Goal: Find specific page/section: Find specific page/section

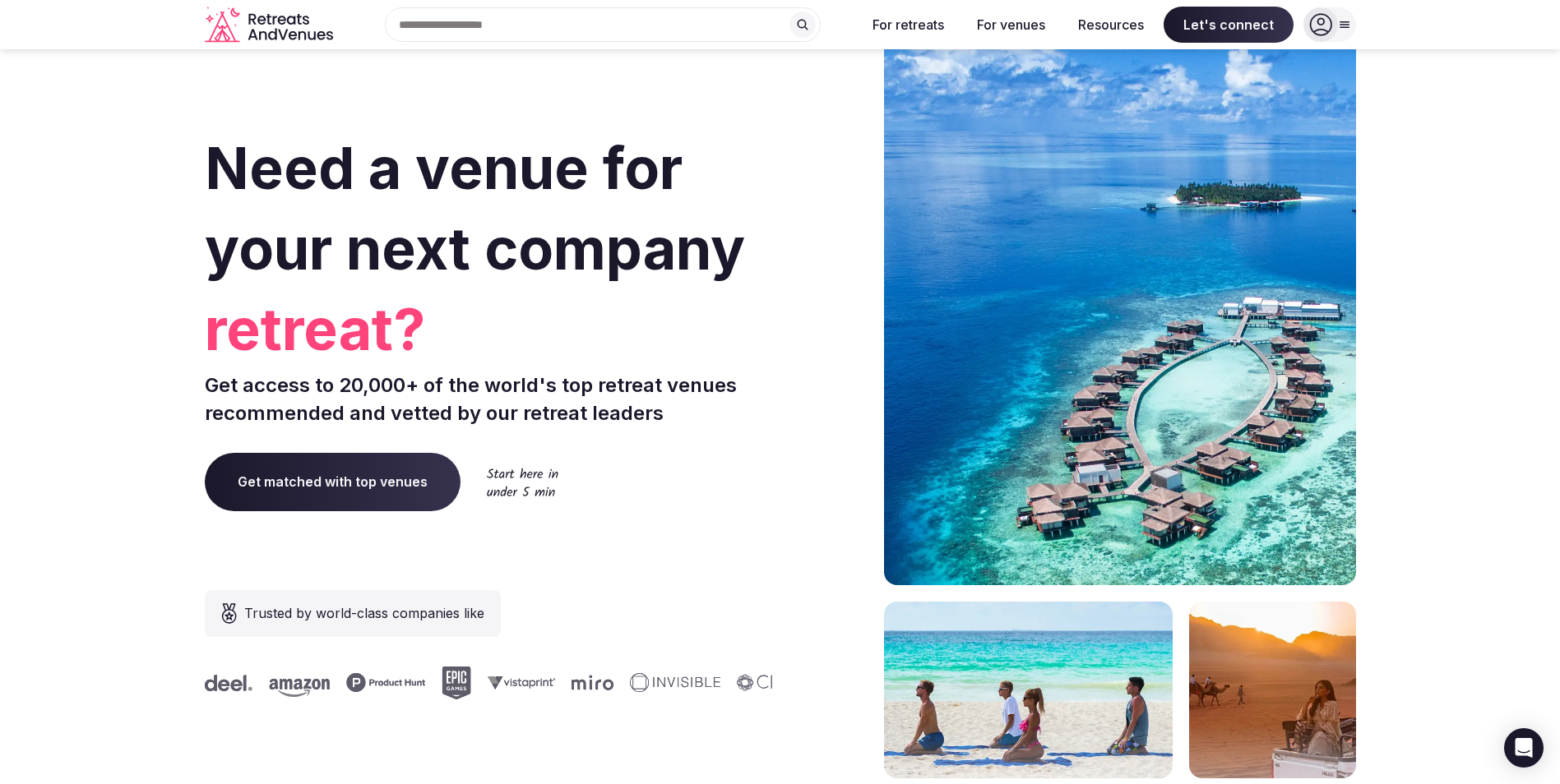
click at [1347, 27] on icon at bounding box center [1344, 25] width 13 height 13
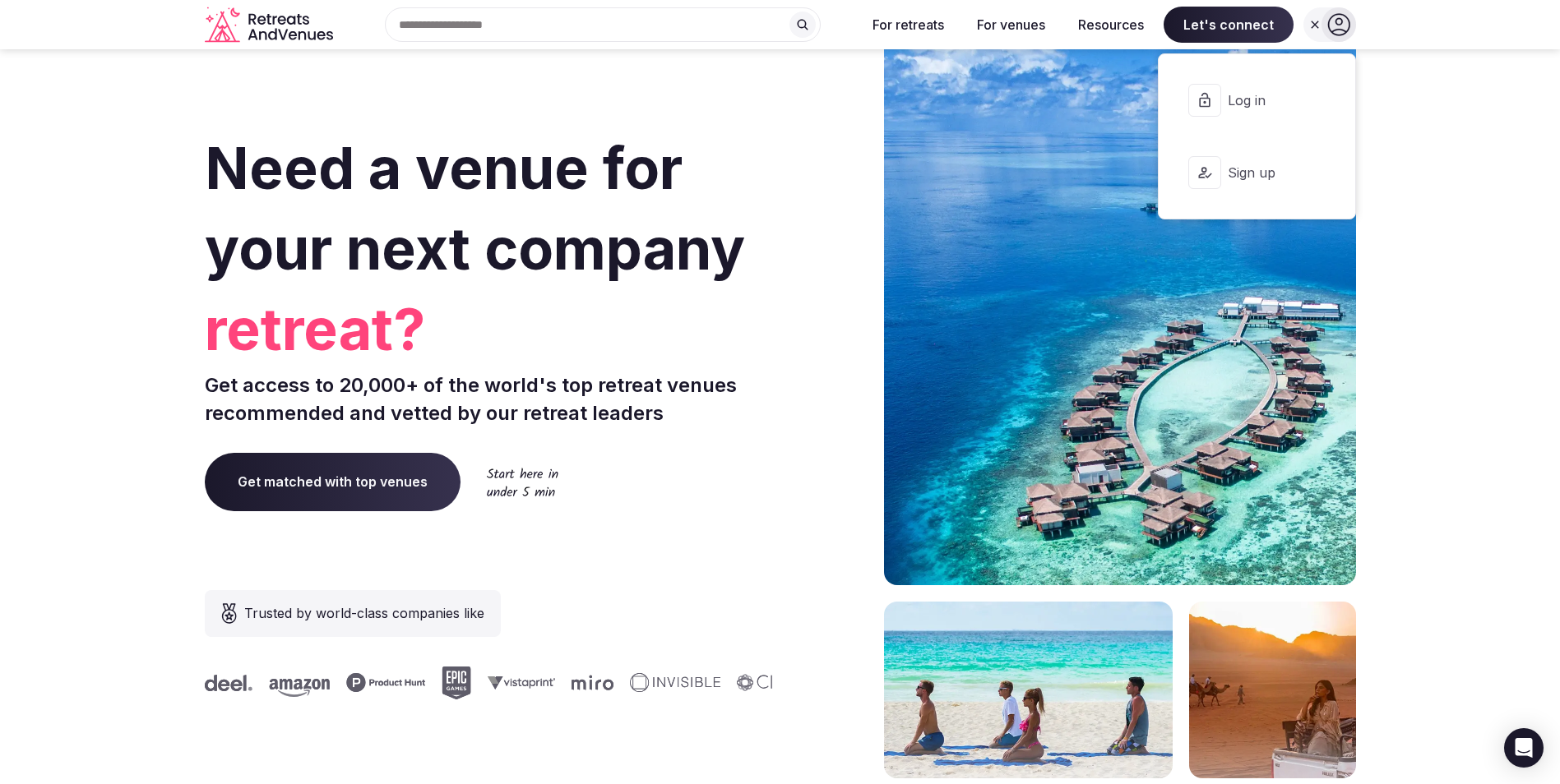
click at [1523, 272] on section "Need a venue for your next company retreat? Get access to 20,000+ of the world'…" at bounding box center [780, 492] width 1560 height 991
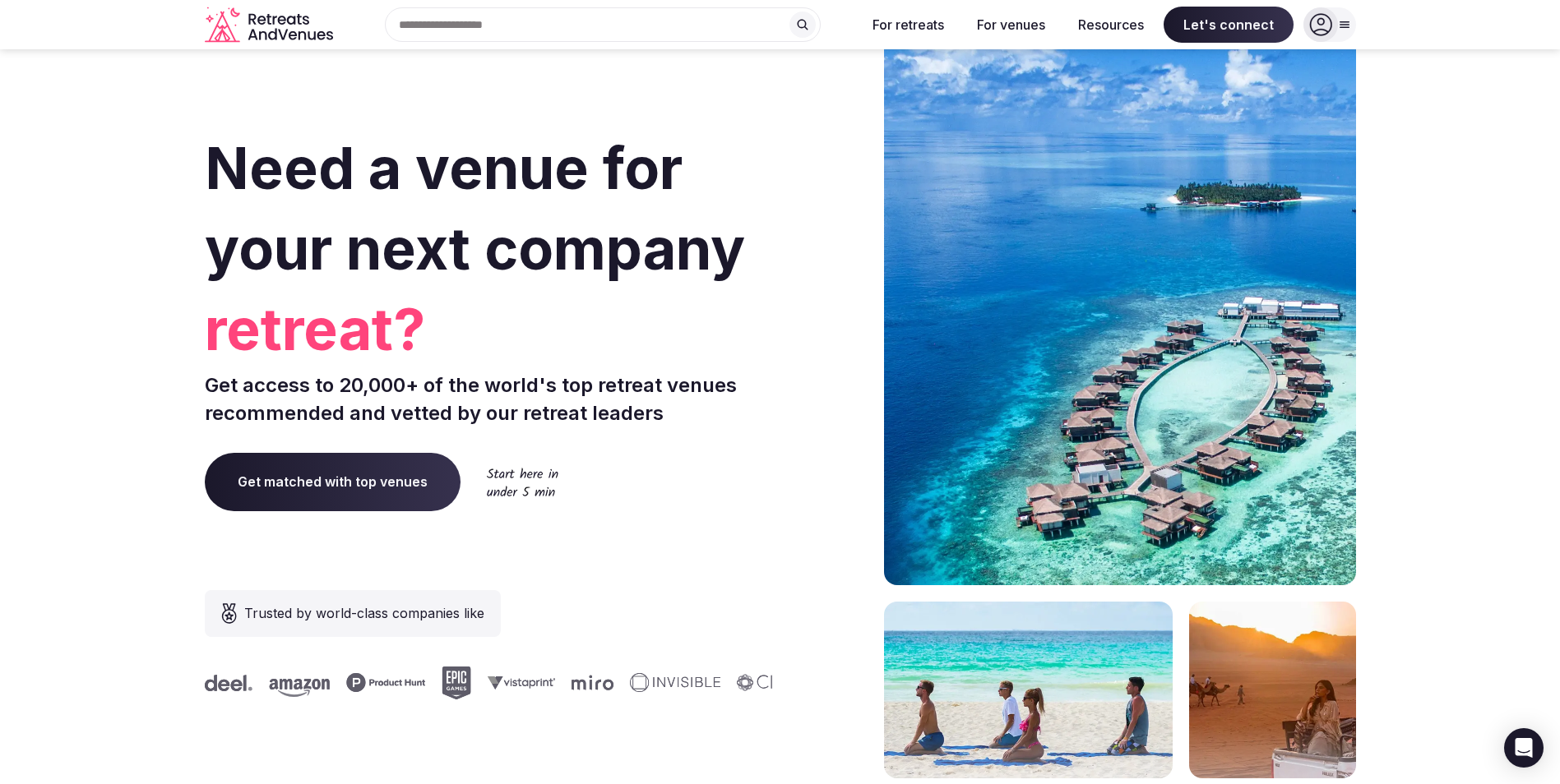
click at [102, 179] on section "Need a venue for your next company retreat? Get access to 20,000+ of the world'…" at bounding box center [780, 492] width 1560 height 991
click at [473, 27] on div "Search Popular Destinations [GEOGRAPHIC_DATA], [GEOGRAPHIC_DATA] [GEOGRAPHIC_DA…" at bounding box center [597, 24] width 513 height 34
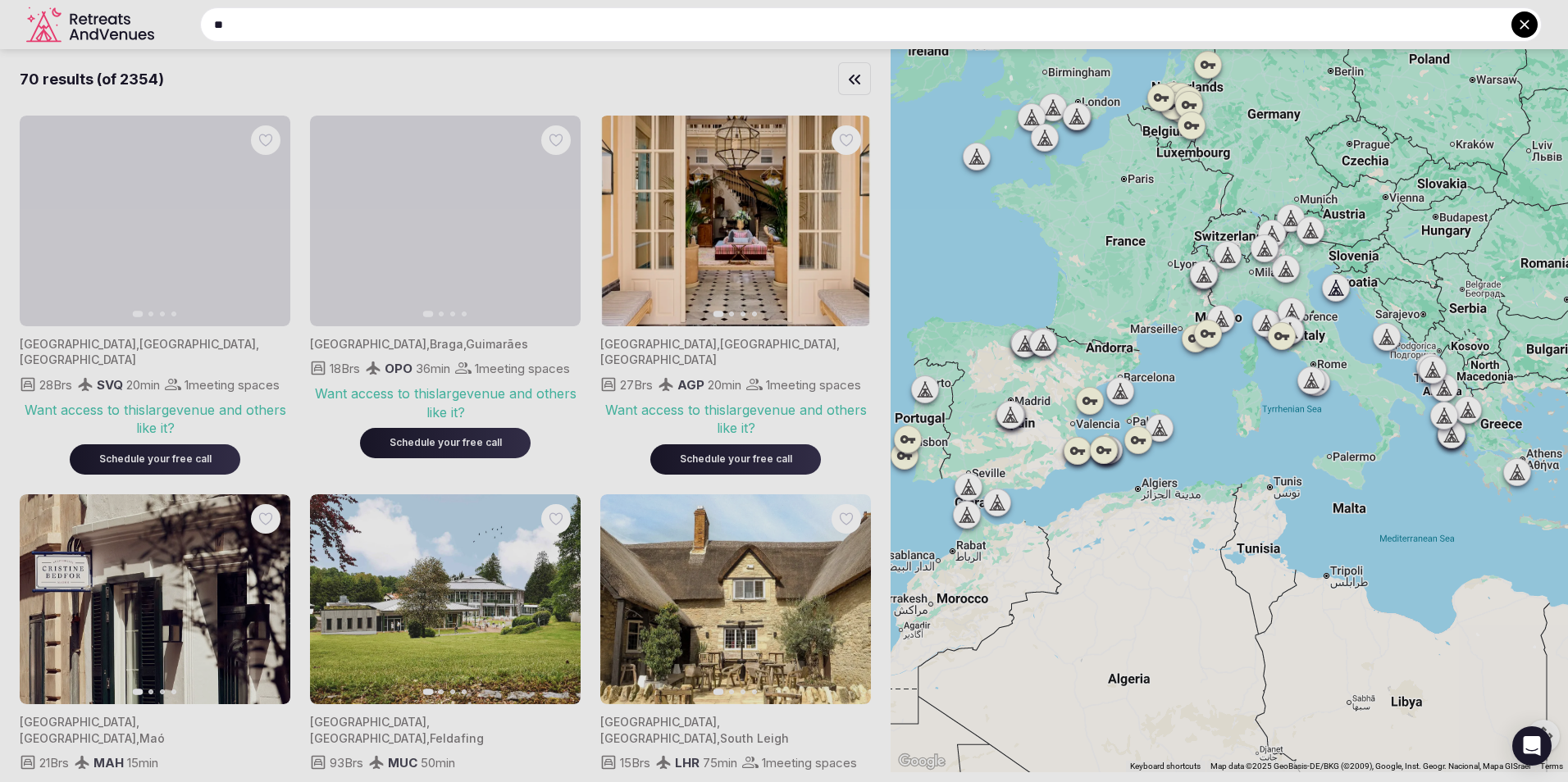
type input "*"
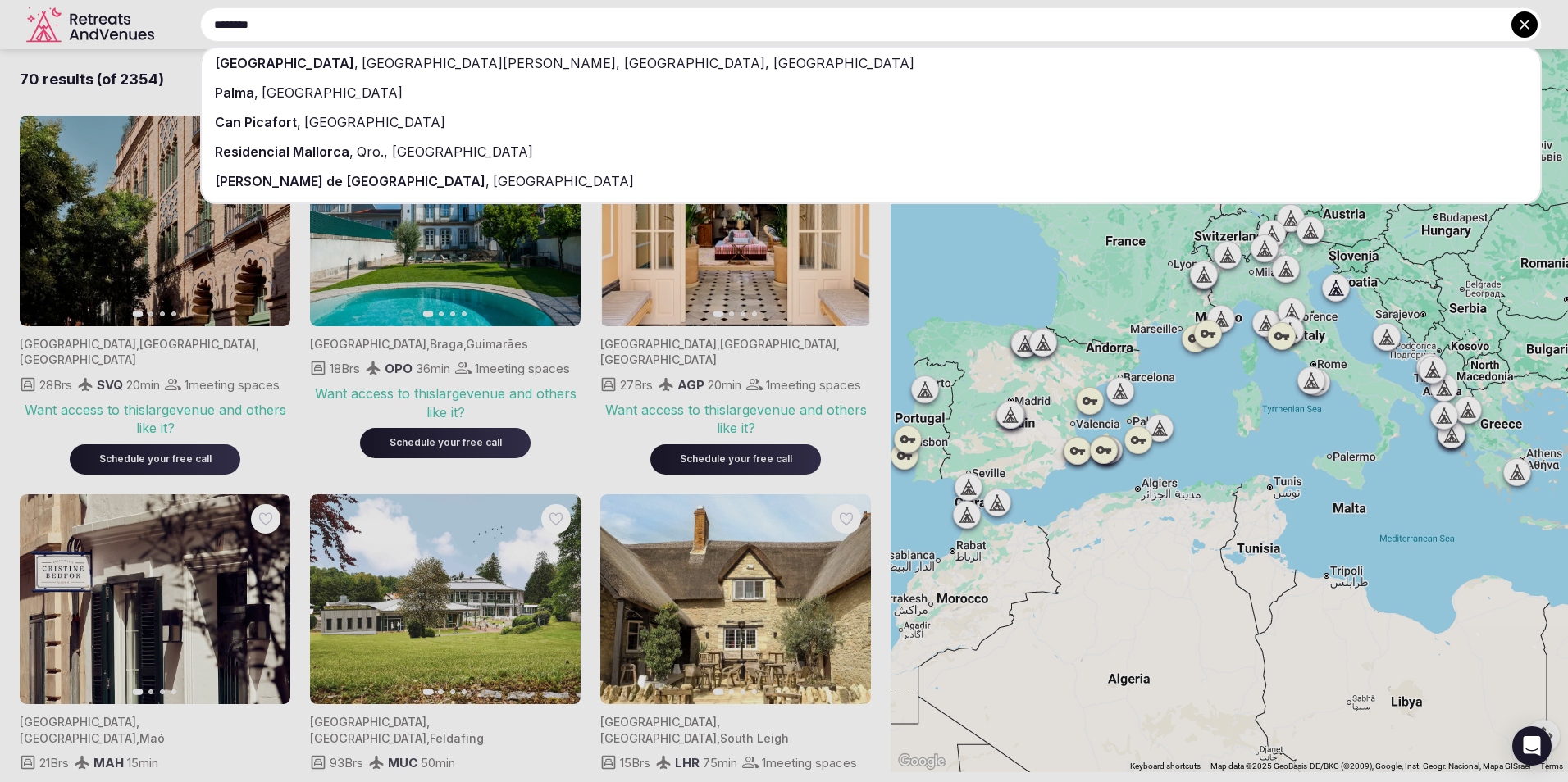
type input "********"
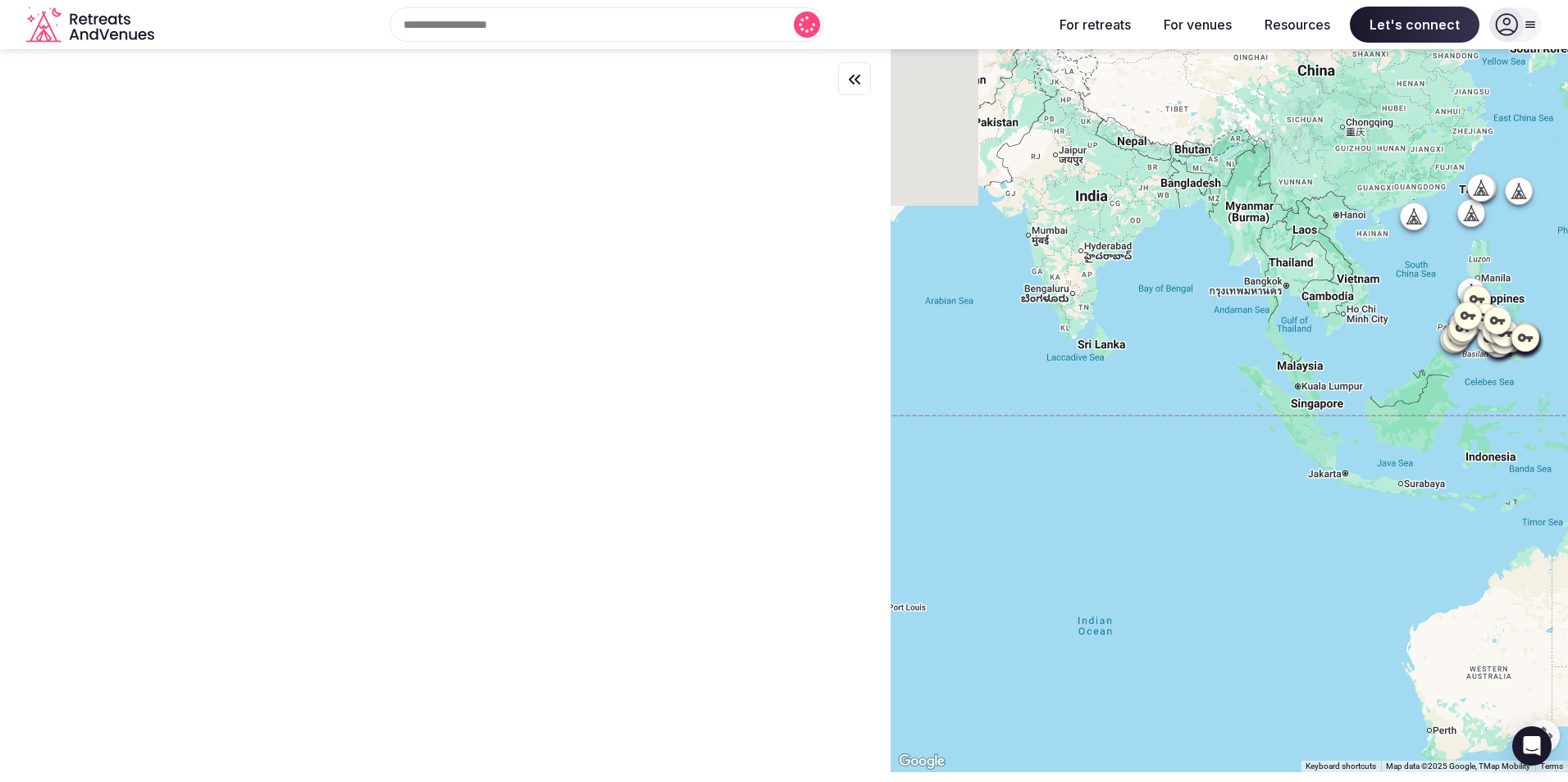
drag, startPoint x: 1061, startPoint y: 530, endPoint x: 1375, endPoint y: 309, distance: 384.0
click at [1375, 309] on div at bounding box center [1229, 411] width 677 height 723
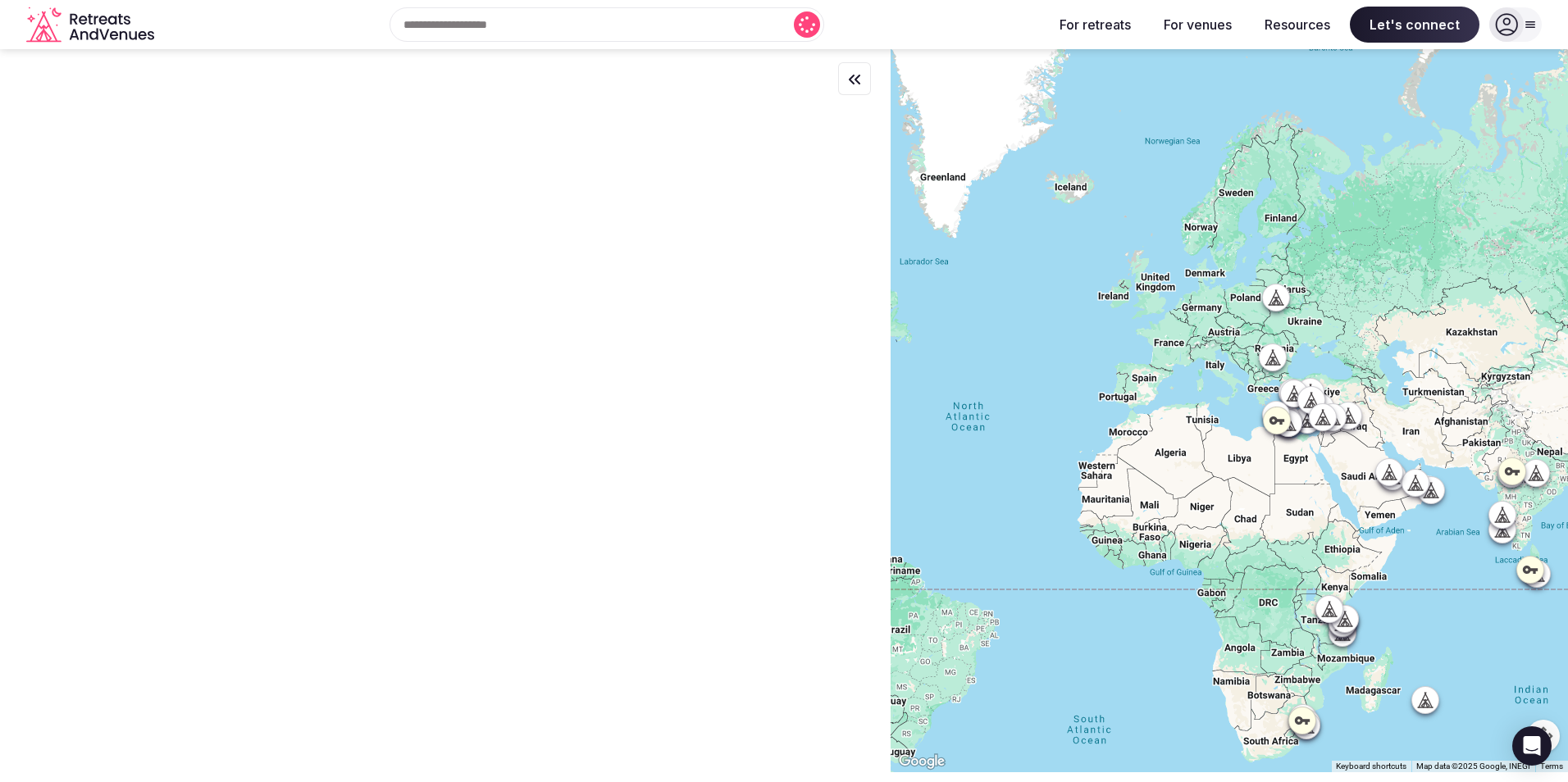
drag, startPoint x: 1082, startPoint y: 403, endPoint x: 1197, endPoint y: 386, distance: 116.2
click at [1394, 576] on div at bounding box center [1229, 411] width 677 height 723
